Goal: Understand process/instructions: Learn how to perform a task or action

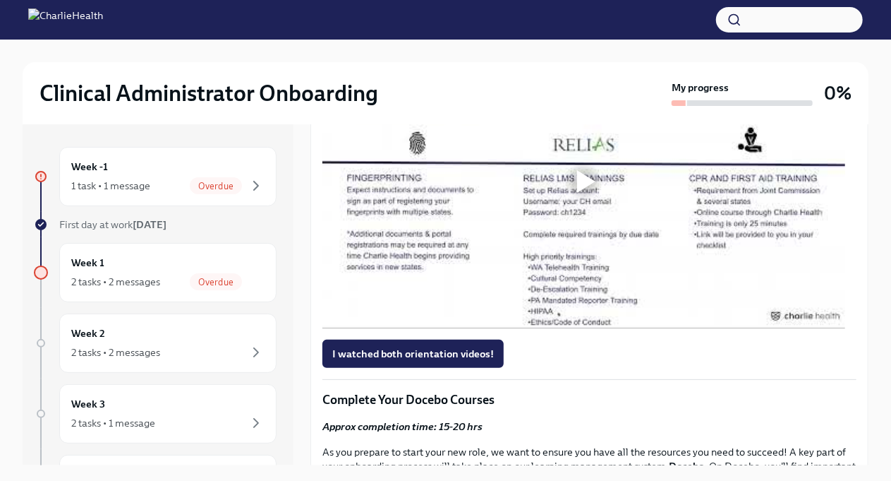
scroll to position [873, 0]
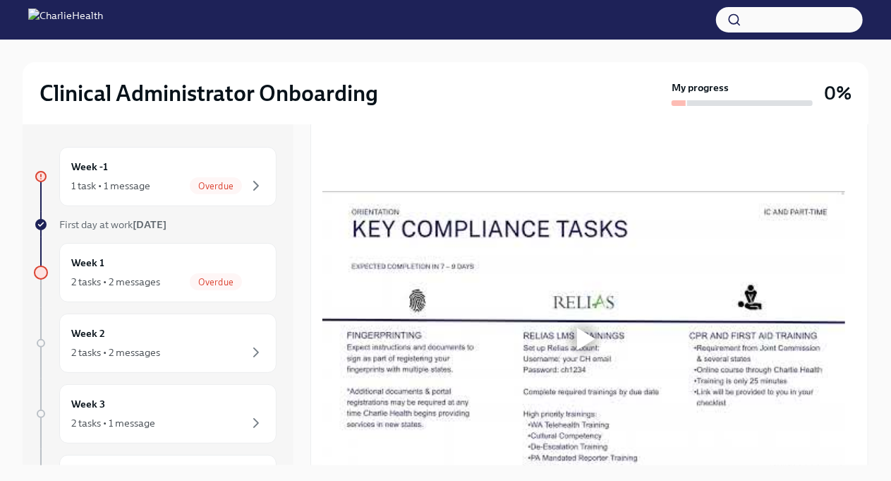
scroll to position [706, 0]
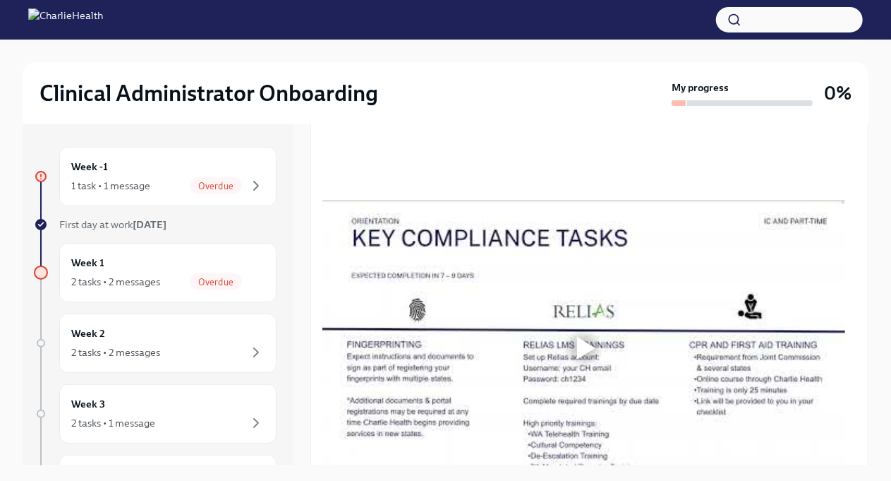
click at [854, 277] on div "Welcome to Week 1! The goal of this first set of tasks is to get you set up for…" at bounding box center [590, 352] width 558 height 1569
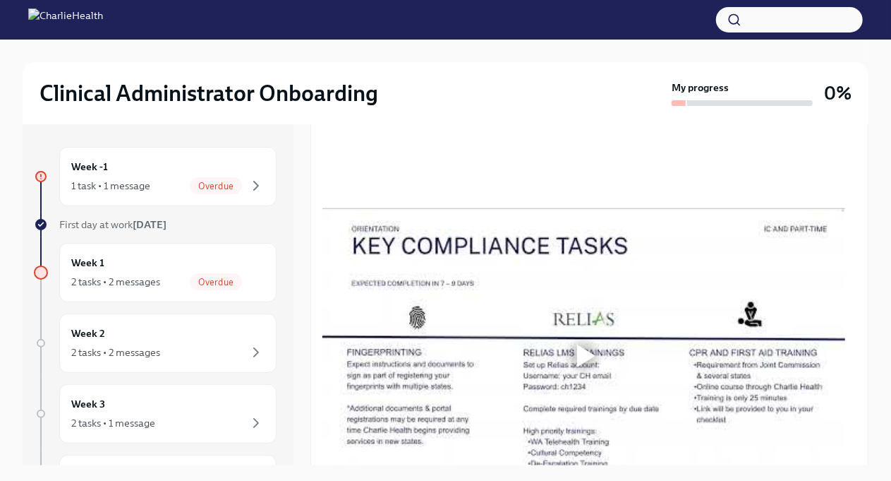
scroll to position [744, 0]
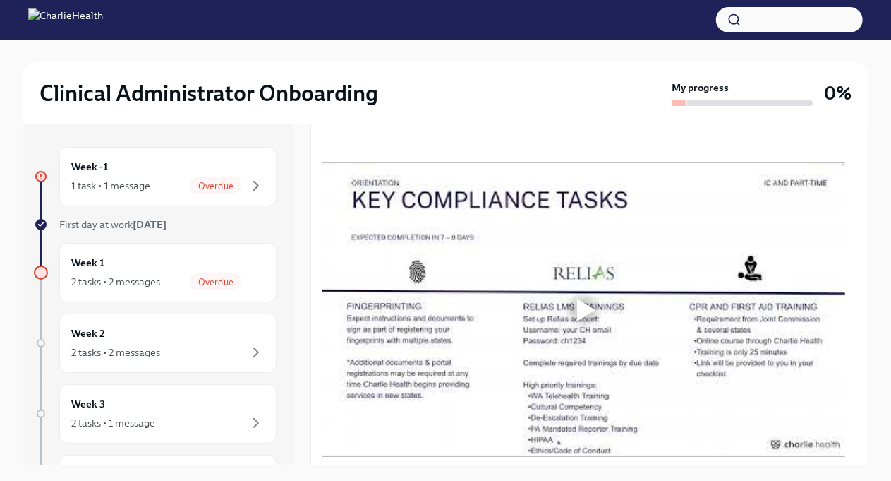
click at [767, 62] on div "Clinical Administrator Onboarding My progress 0%" at bounding box center [446, 93] width 846 height 62
click at [589, 78] on div "Clinical Administrator Onboarding My progress 0%" at bounding box center [446, 93] width 846 height 62
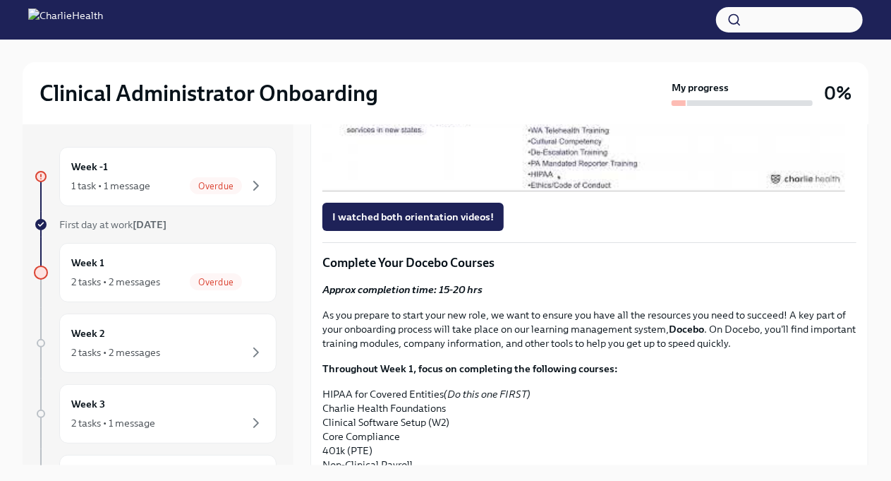
scroll to position [987, 0]
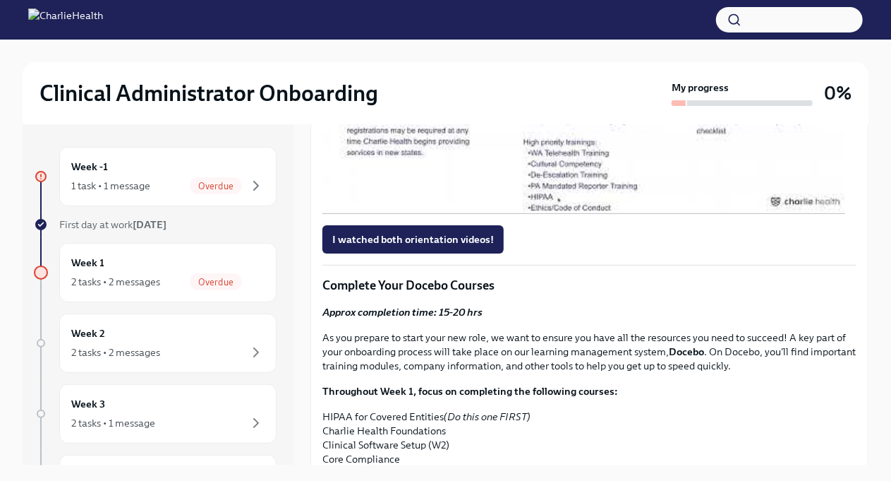
click at [583, 78] on div at bounding box center [586, 67] width 18 height 23
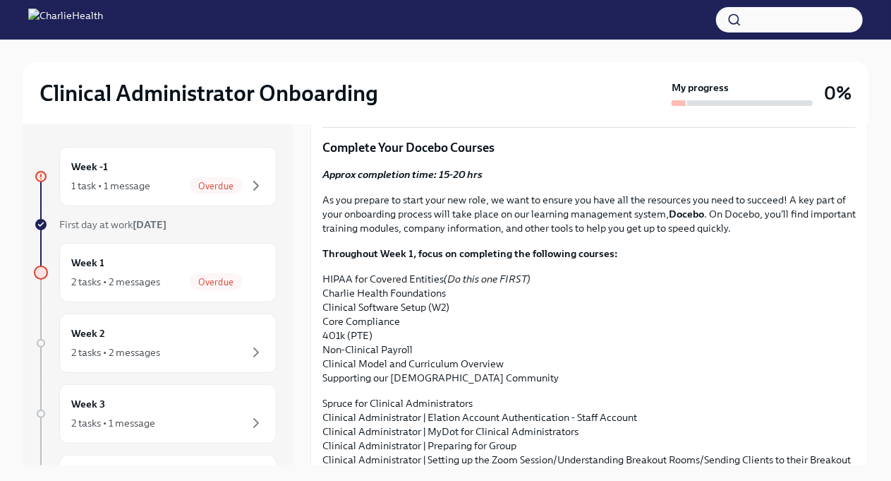
scroll to position [1125, 0]
click at [660, 115] on div "I watched both orientation videos!" at bounding box center [589, 101] width 534 height 28
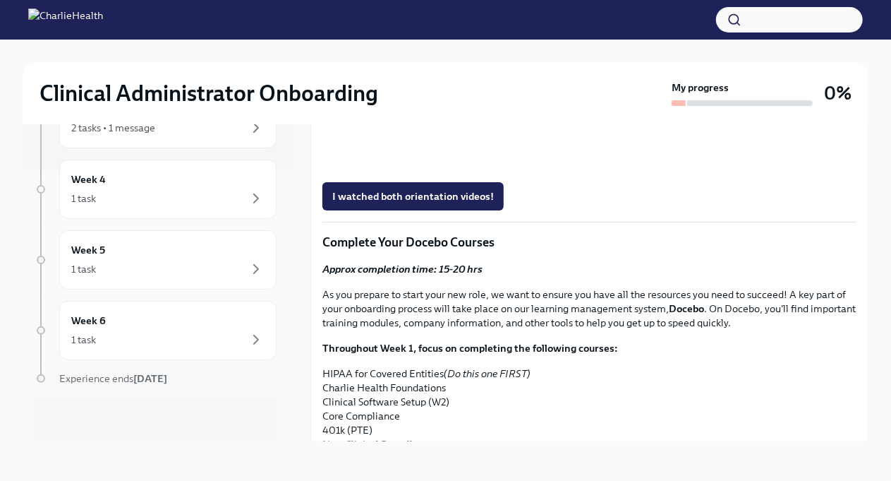
scroll to position [1005, 0]
click at [878, 423] on div "Clinical Administrator Onboarding My progress 0% Week -1 1 task • 1 message Ove…" at bounding box center [445, 248] width 891 height 465
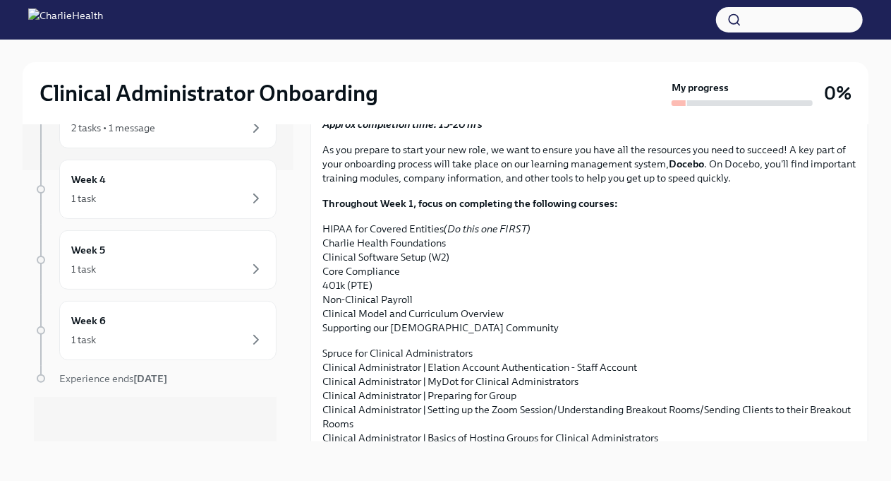
scroll to position [1203, 0]
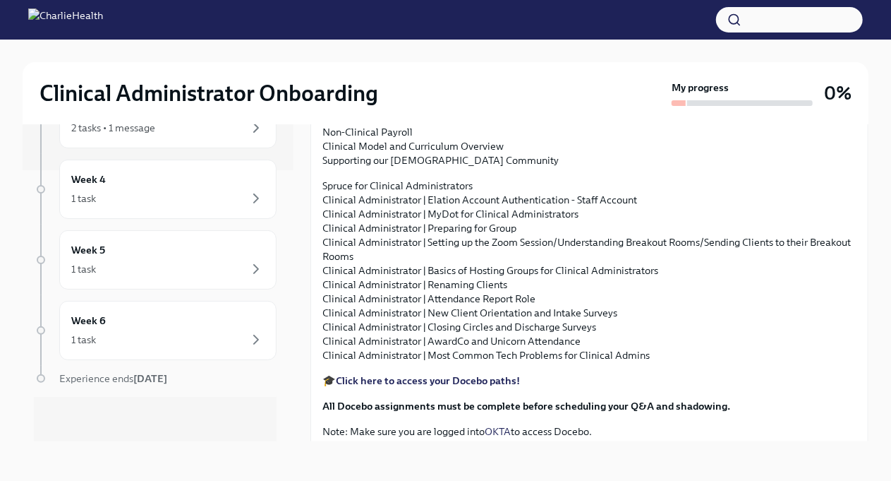
scroll to position [1322, 0]
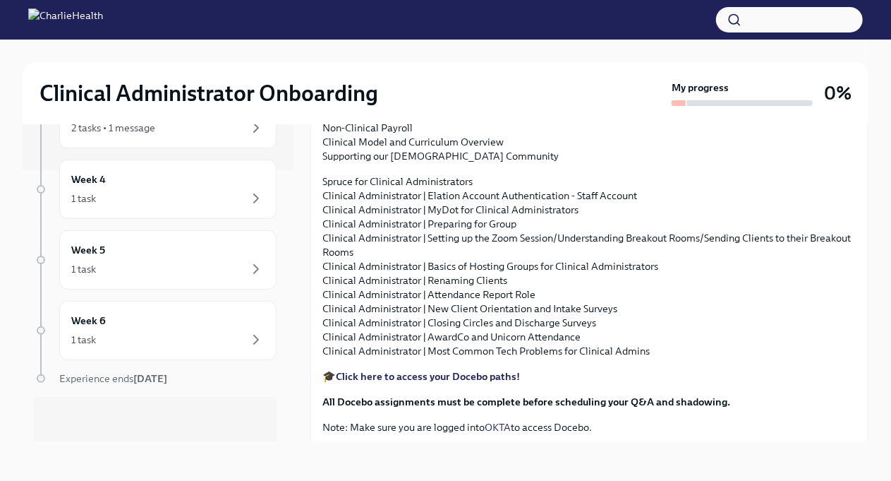
drag, startPoint x: 692, startPoint y: 259, endPoint x: 683, endPoint y: 289, distance: 31.0
click at [683, 289] on div "Approx completion time: 15-20 hrs As you prepare to start your new role, we wan…" at bounding box center [589, 190] width 534 height 488
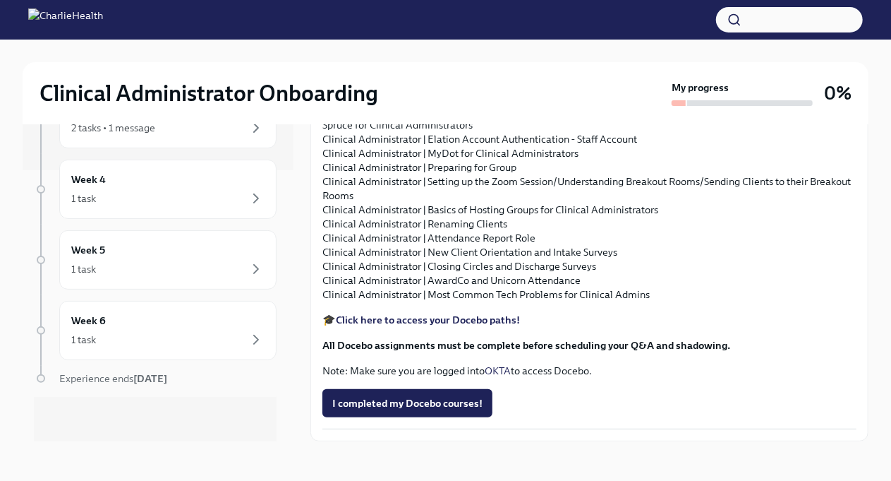
scroll to position [1643, 0]
click at [475, 322] on strong "Click here to access your Docebo paths!" at bounding box center [428, 319] width 184 height 13
